Goal: Find contact information: Find contact information

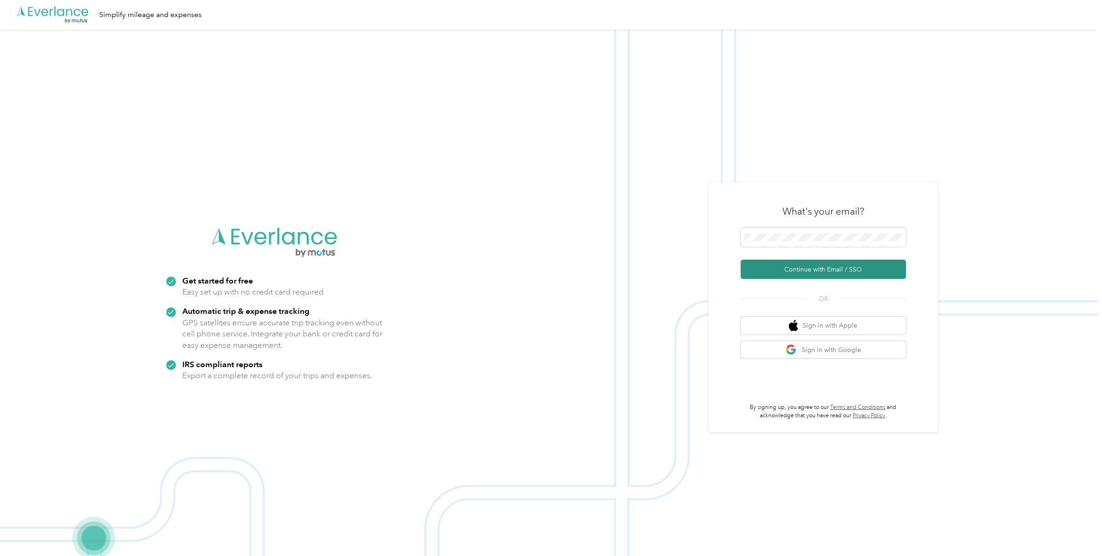
click at [815, 272] on button "Continue with Email / SSO" at bounding box center [823, 269] width 165 height 19
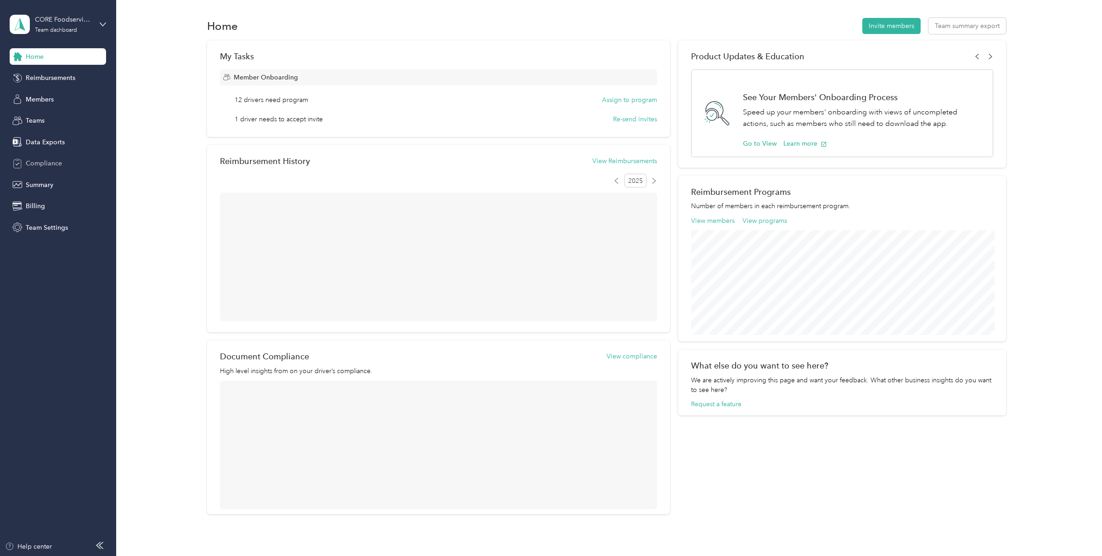
click at [52, 163] on span "Compliance" at bounding box center [44, 163] width 36 height 10
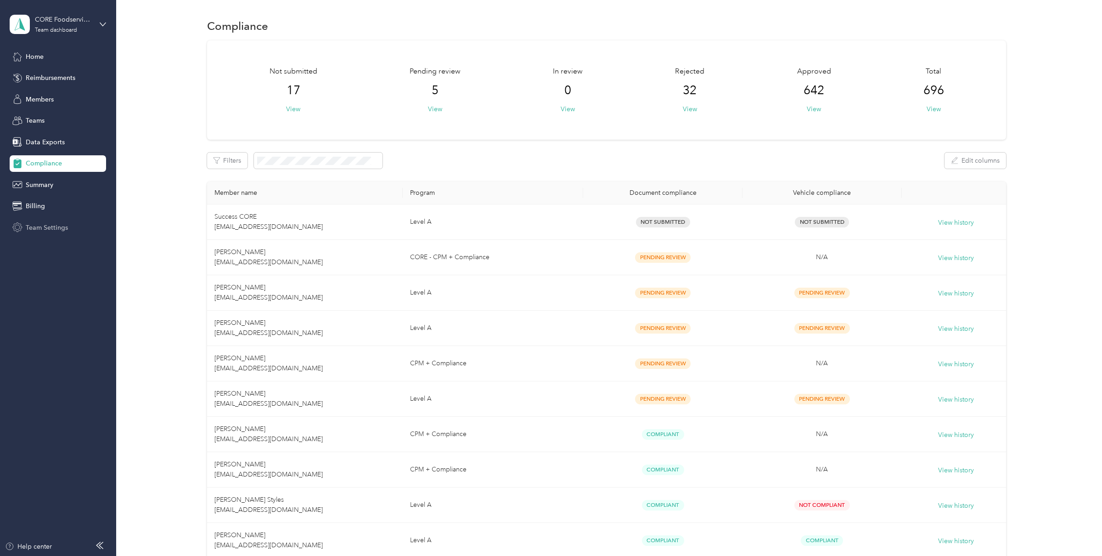
click at [43, 228] on span "Team Settings" at bounding box center [47, 228] width 42 height 10
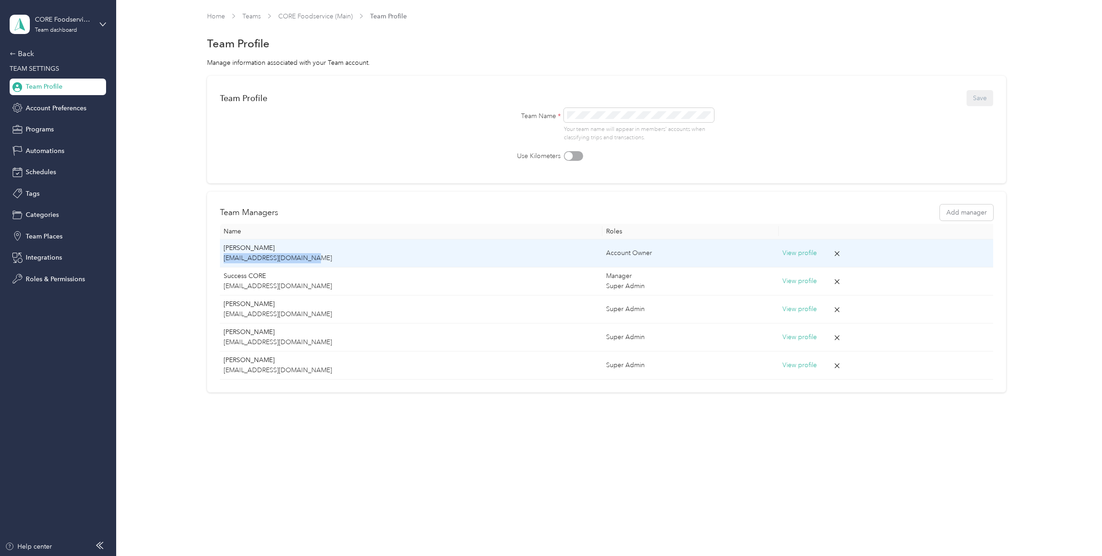
copy p "[EMAIL_ADDRESS][DOMAIN_NAME]"
drag, startPoint x: 331, startPoint y: 257, endPoint x: 221, endPoint y: 261, distance: 109.9
click at [221, 261] on td "[PERSON_NAME] [EMAIL_ADDRESS][DOMAIN_NAME]" at bounding box center [411, 253] width 383 height 28
